Goal: Transaction & Acquisition: Purchase product/service

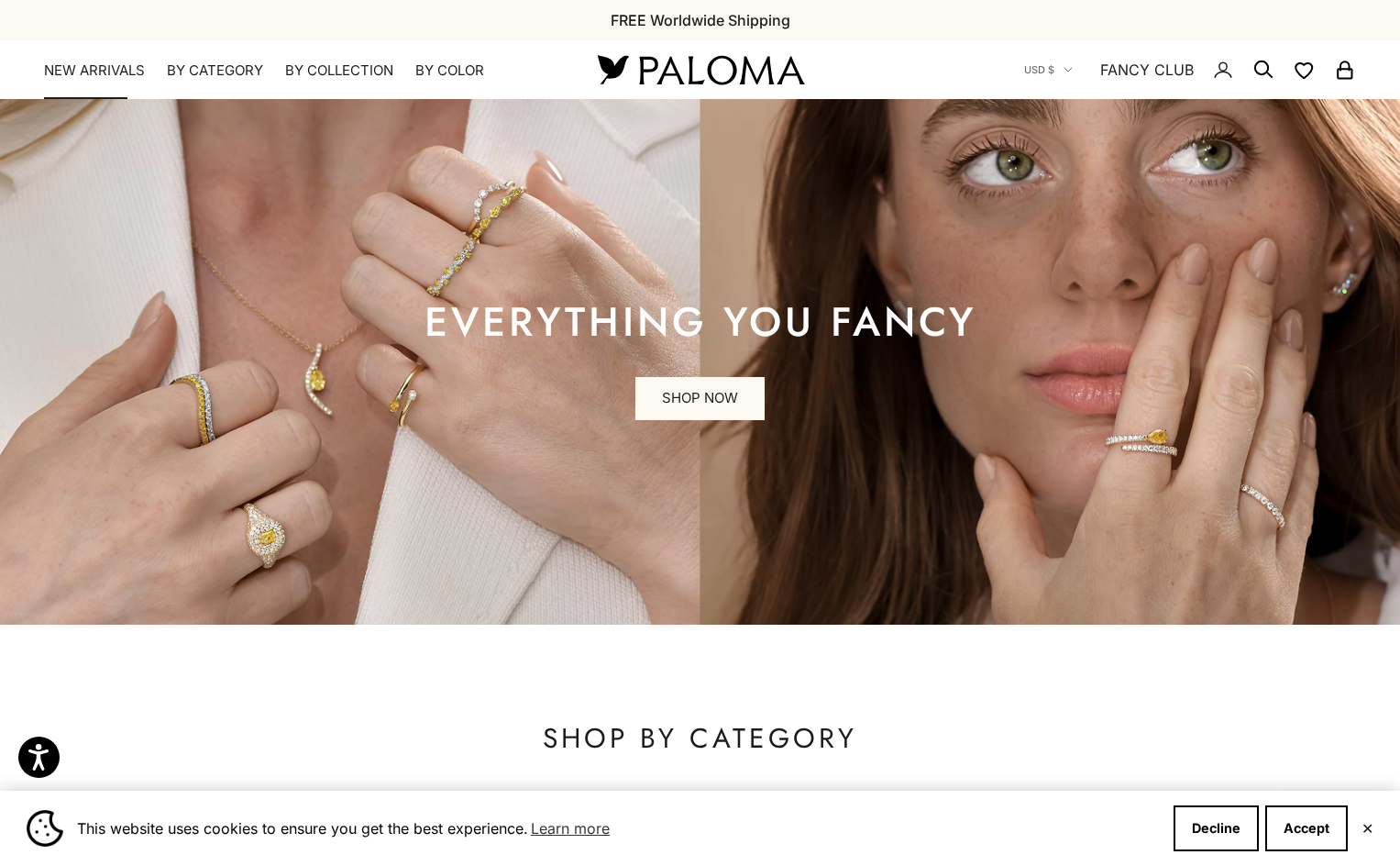
click at [140, 73] on link "NEW ARRIVALS" at bounding box center [94, 70] width 101 height 18
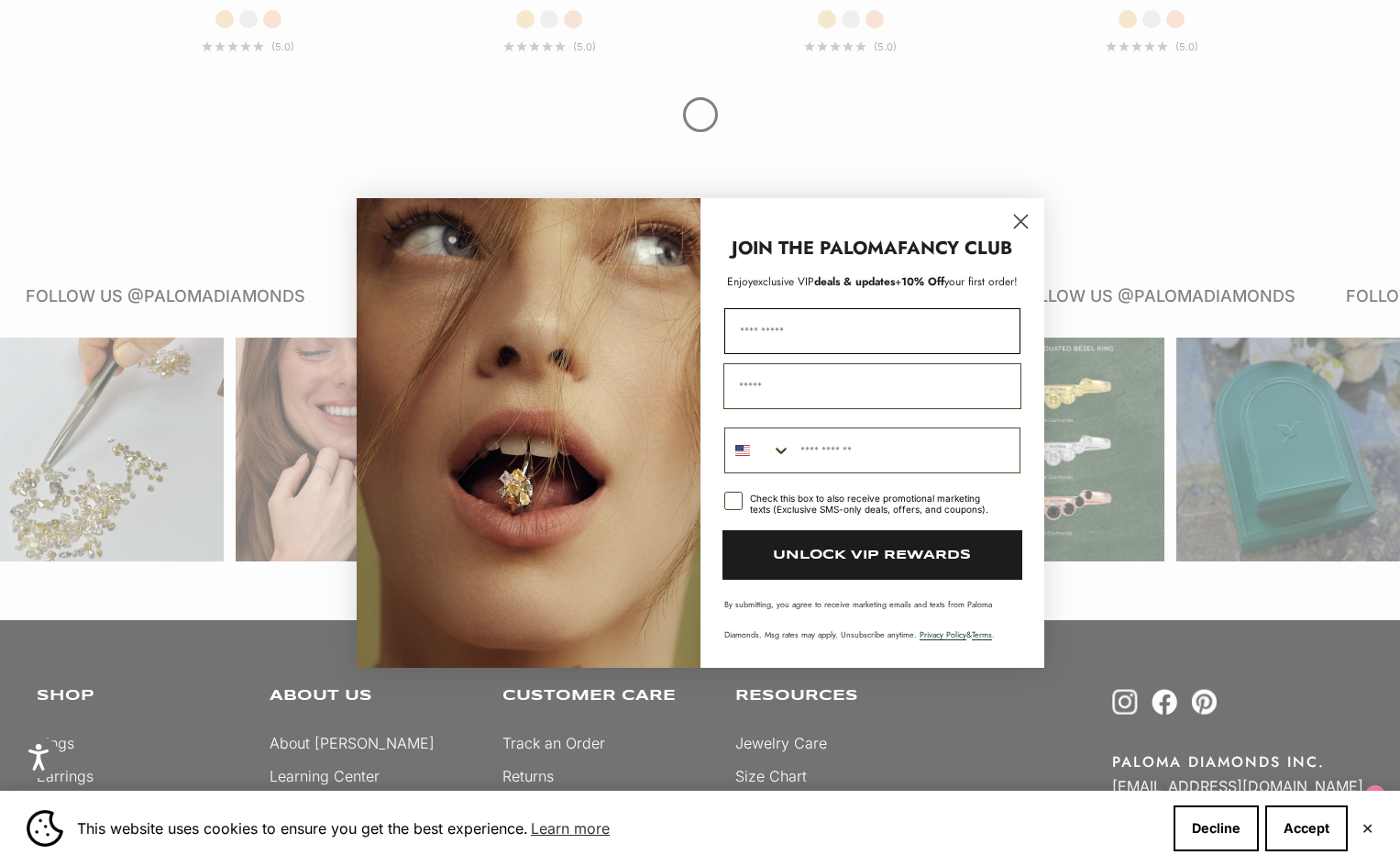
scroll to position [3954, 0]
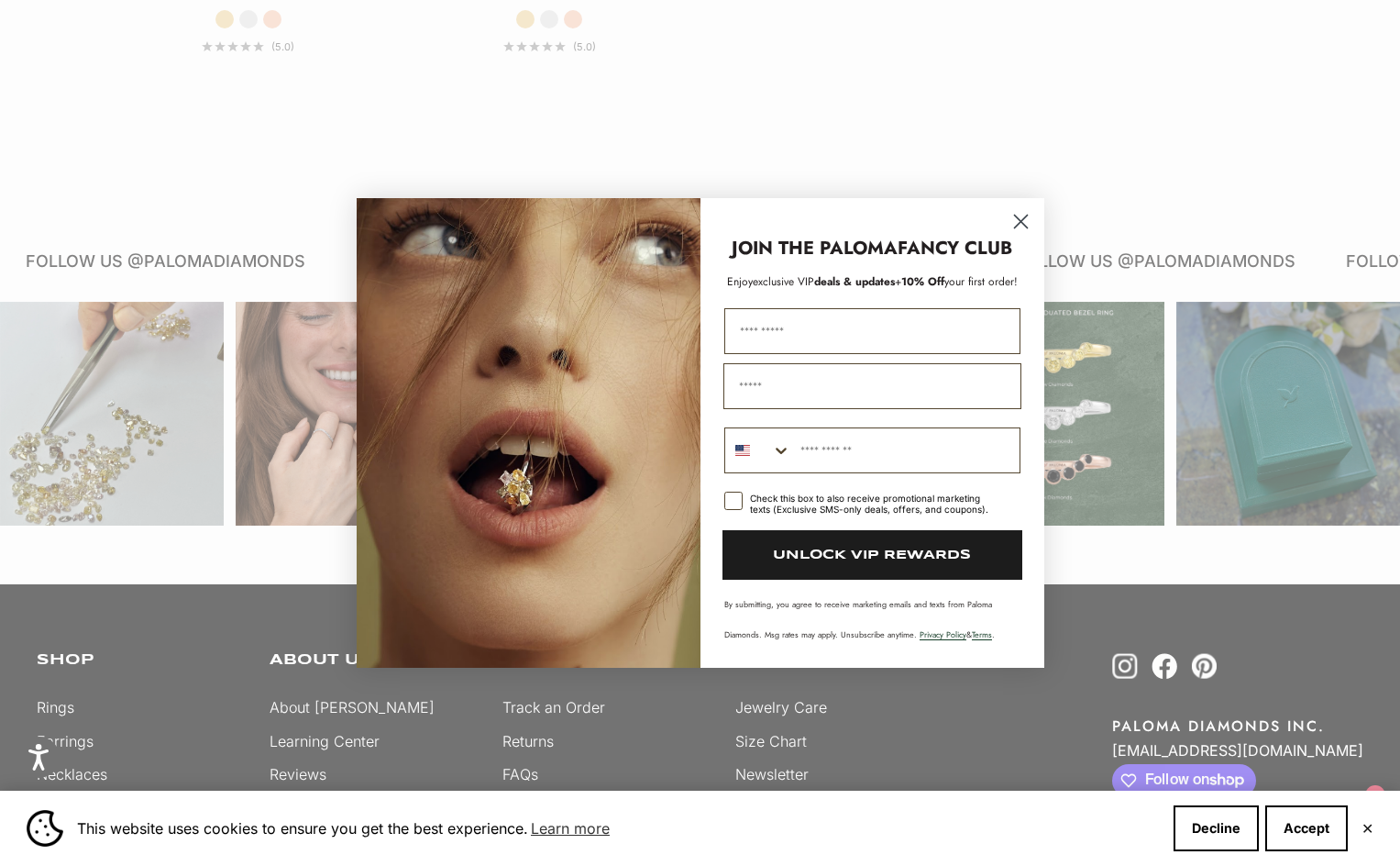
click at [1020, 224] on circle "Close dialog" at bounding box center [1020, 221] width 31 height 31
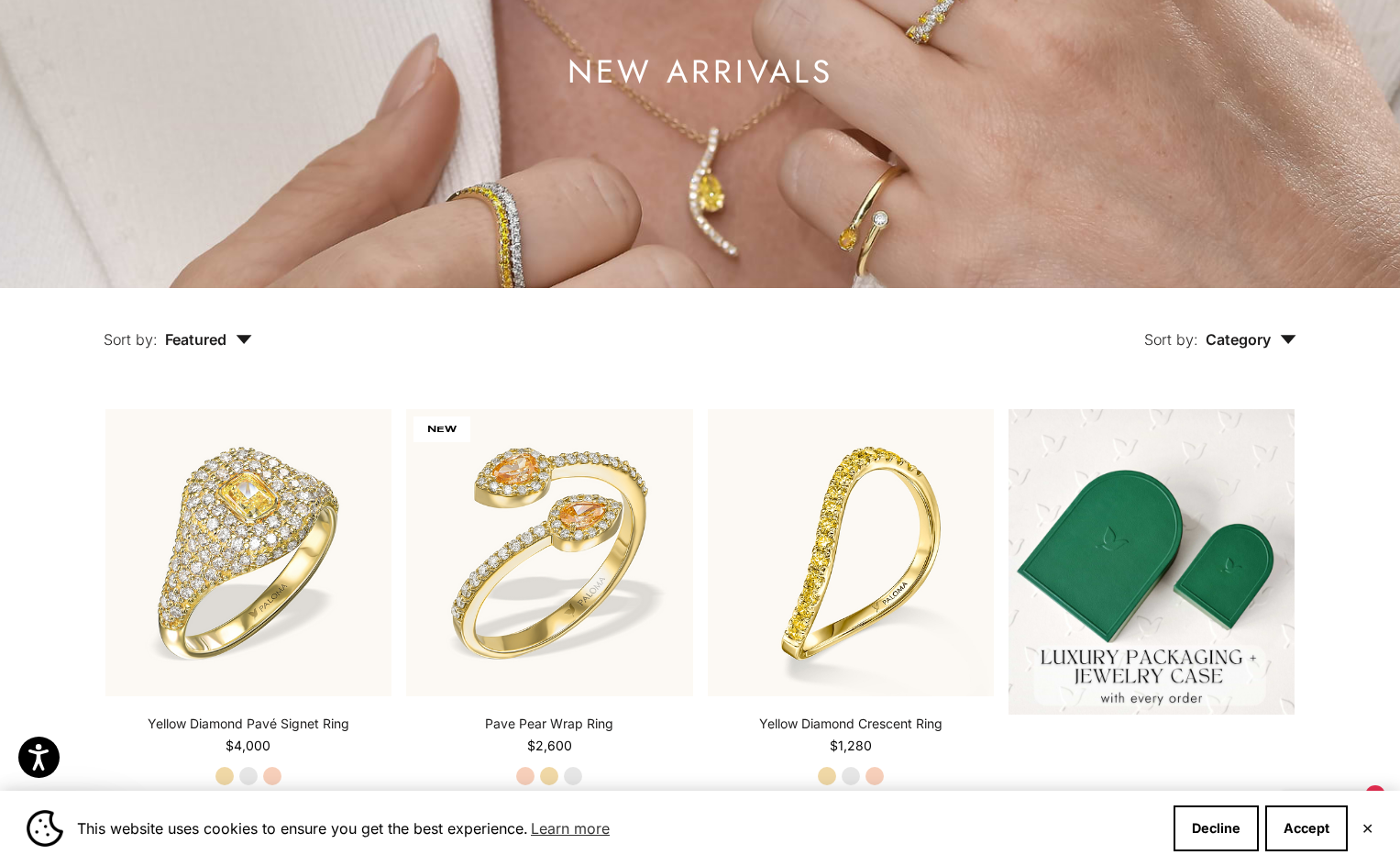
scroll to position [9, 0]
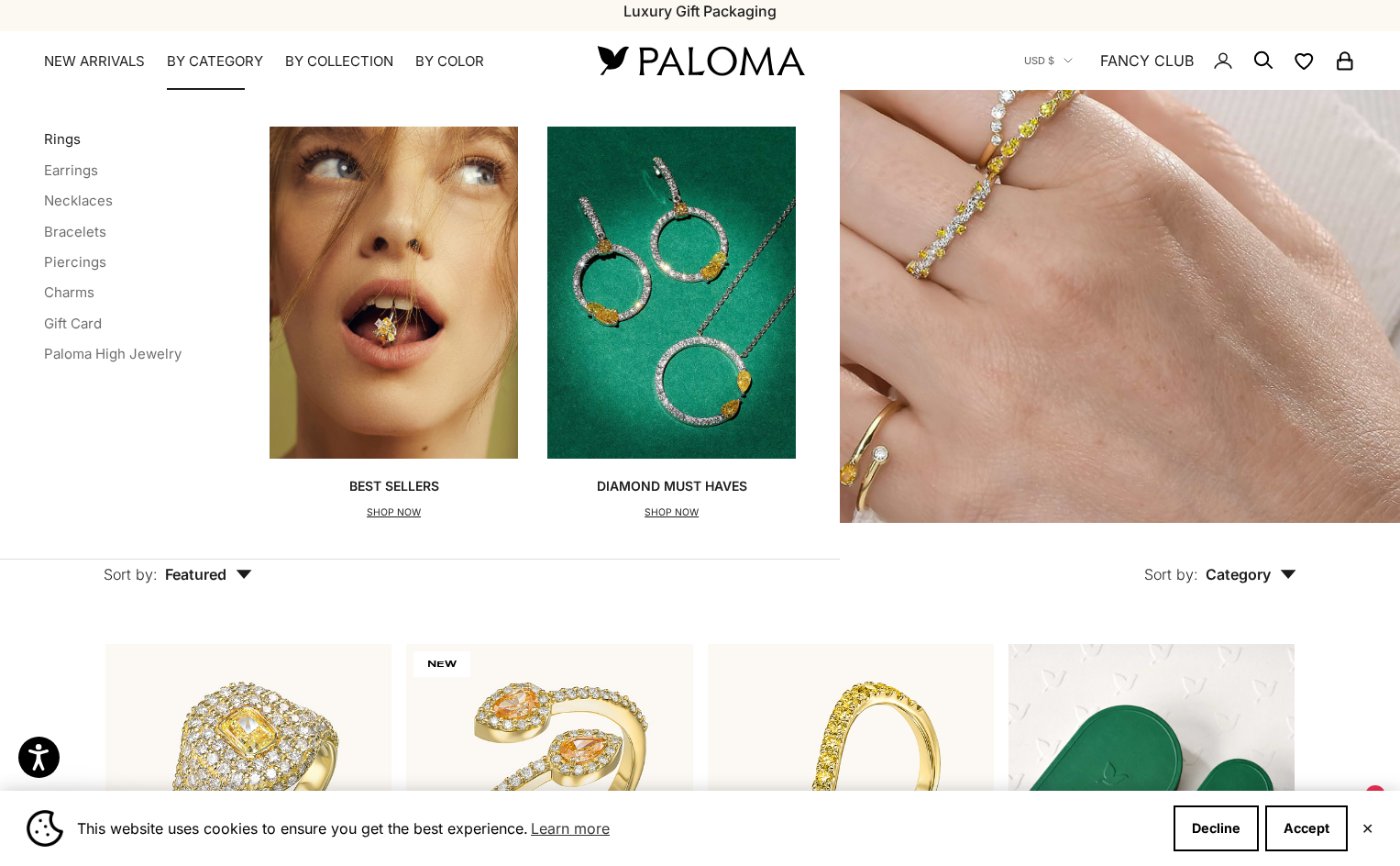
click at [62, 137] on link "Rings" at bounding box center [61, 139] width 37 height 18
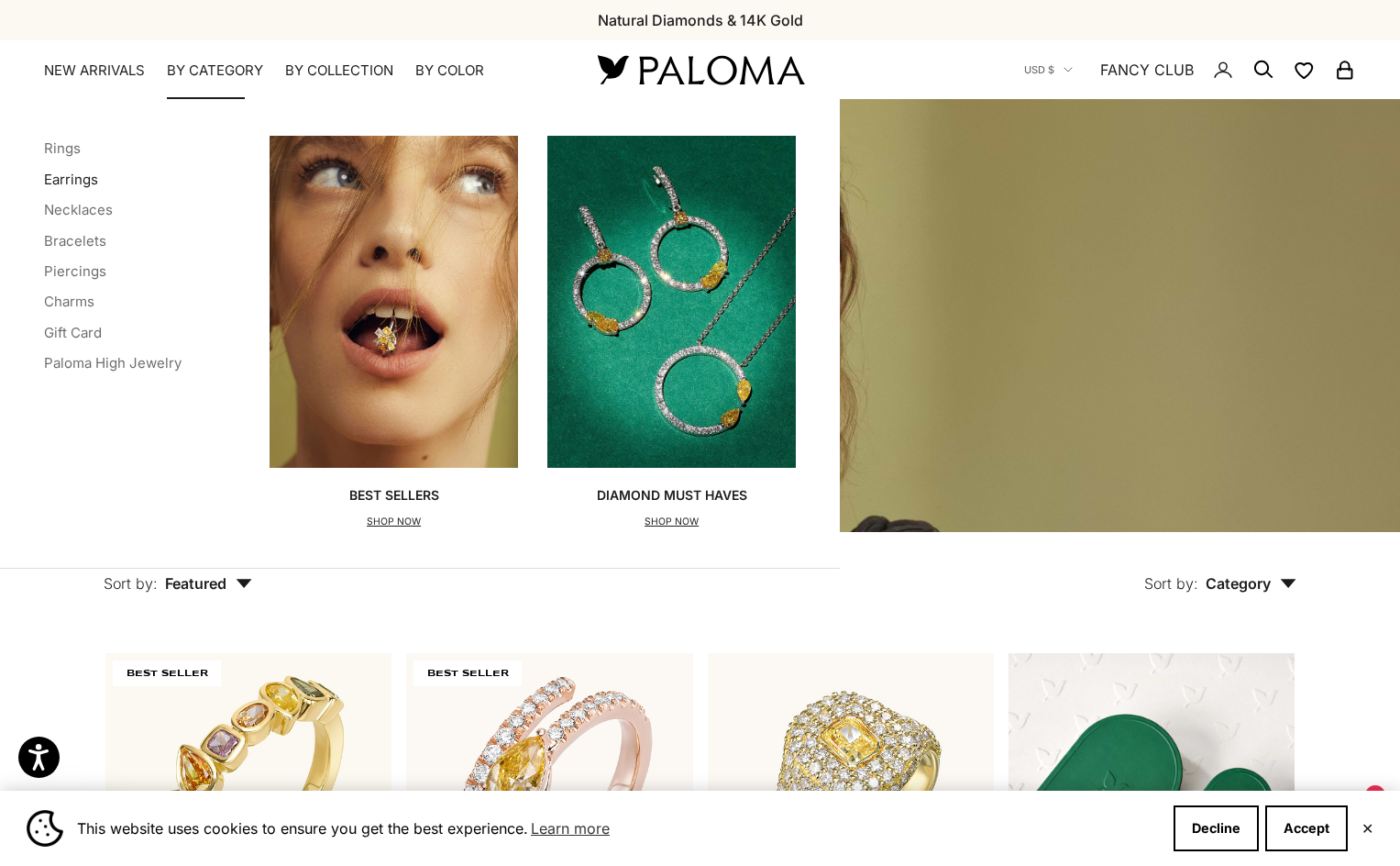
click at [66, 178] on link "Earrings" at bounding box center [70, 180] width 55 height 18
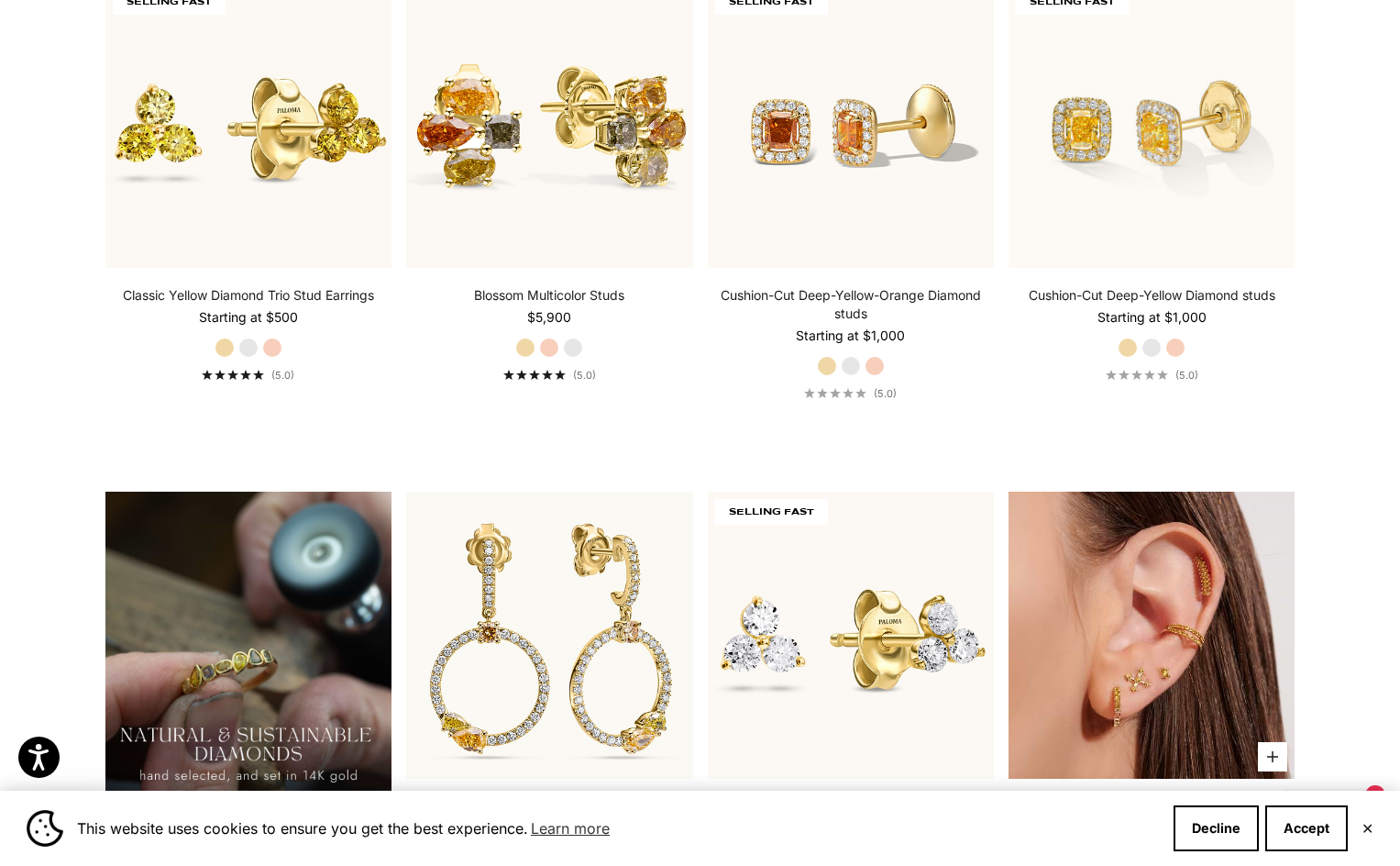
scroll to position [825, 0]
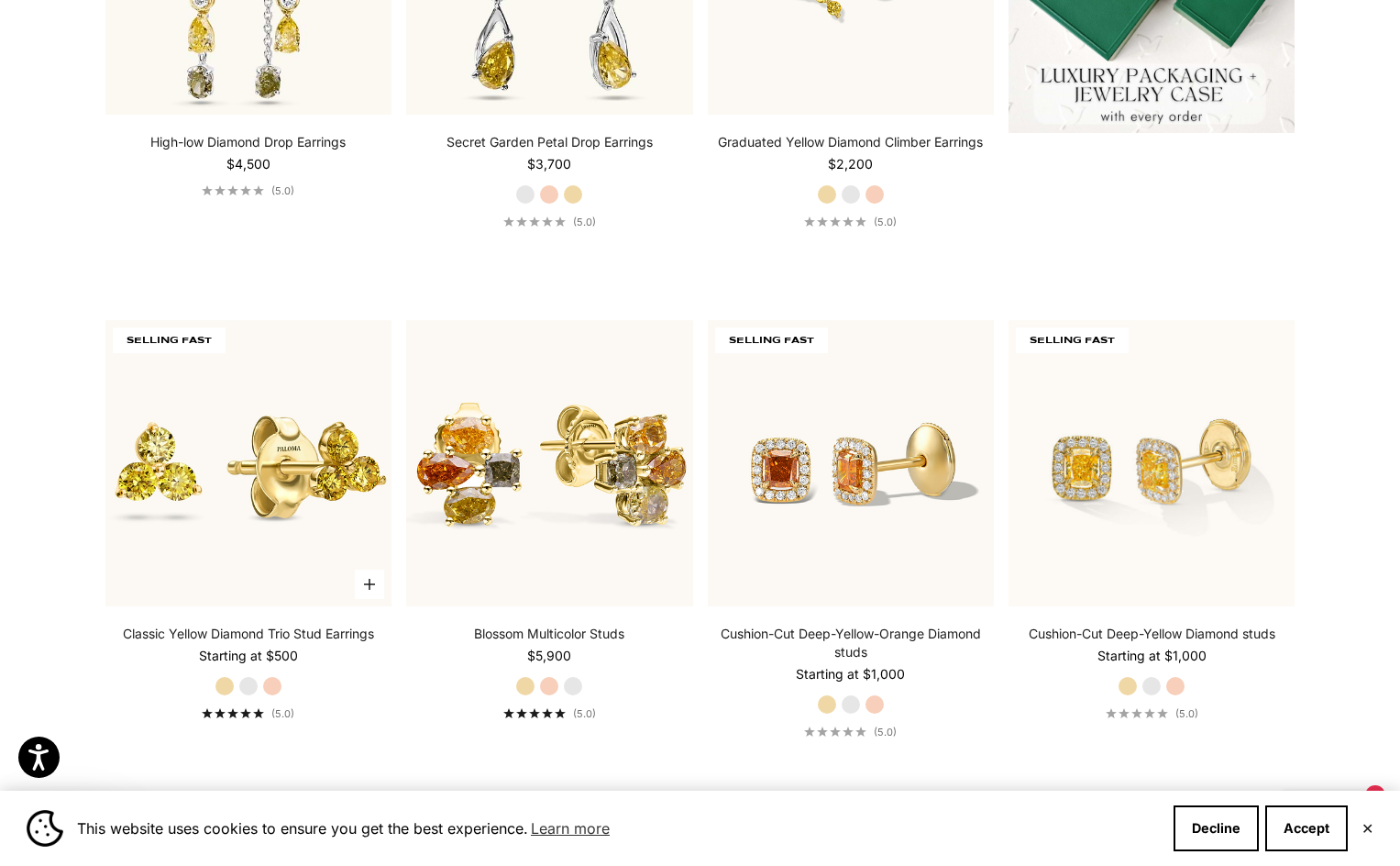
click at [253, 686] on label "White Gold" at bounding box center [248, 686] width 20 height 20
click at [268, 692] on label "Rose Gold" at bounding box center [272, 686] width 20 height 20
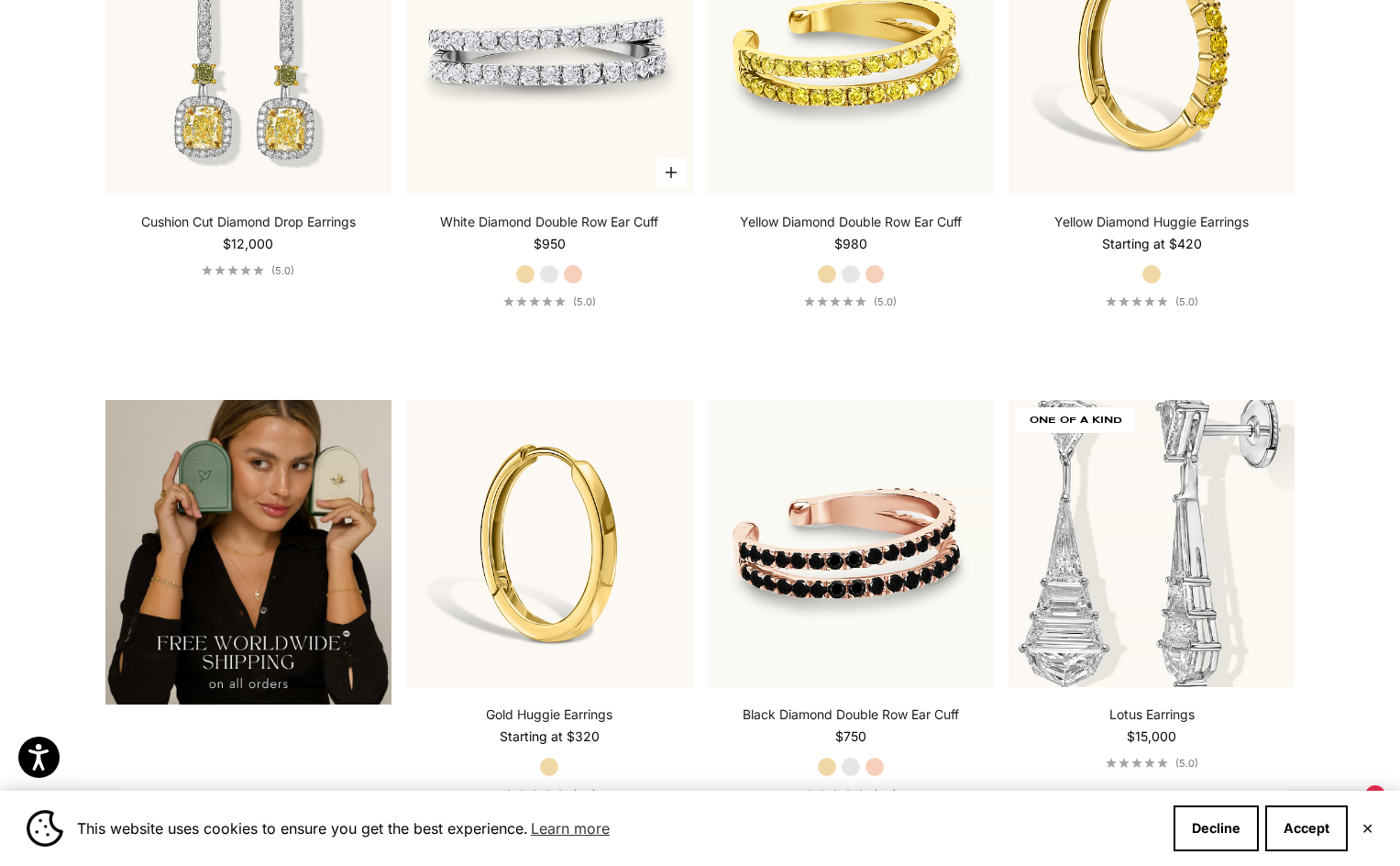
scroll to position [3395, 0]
